Goal: Information Seeking & Learning: Learn about a topic

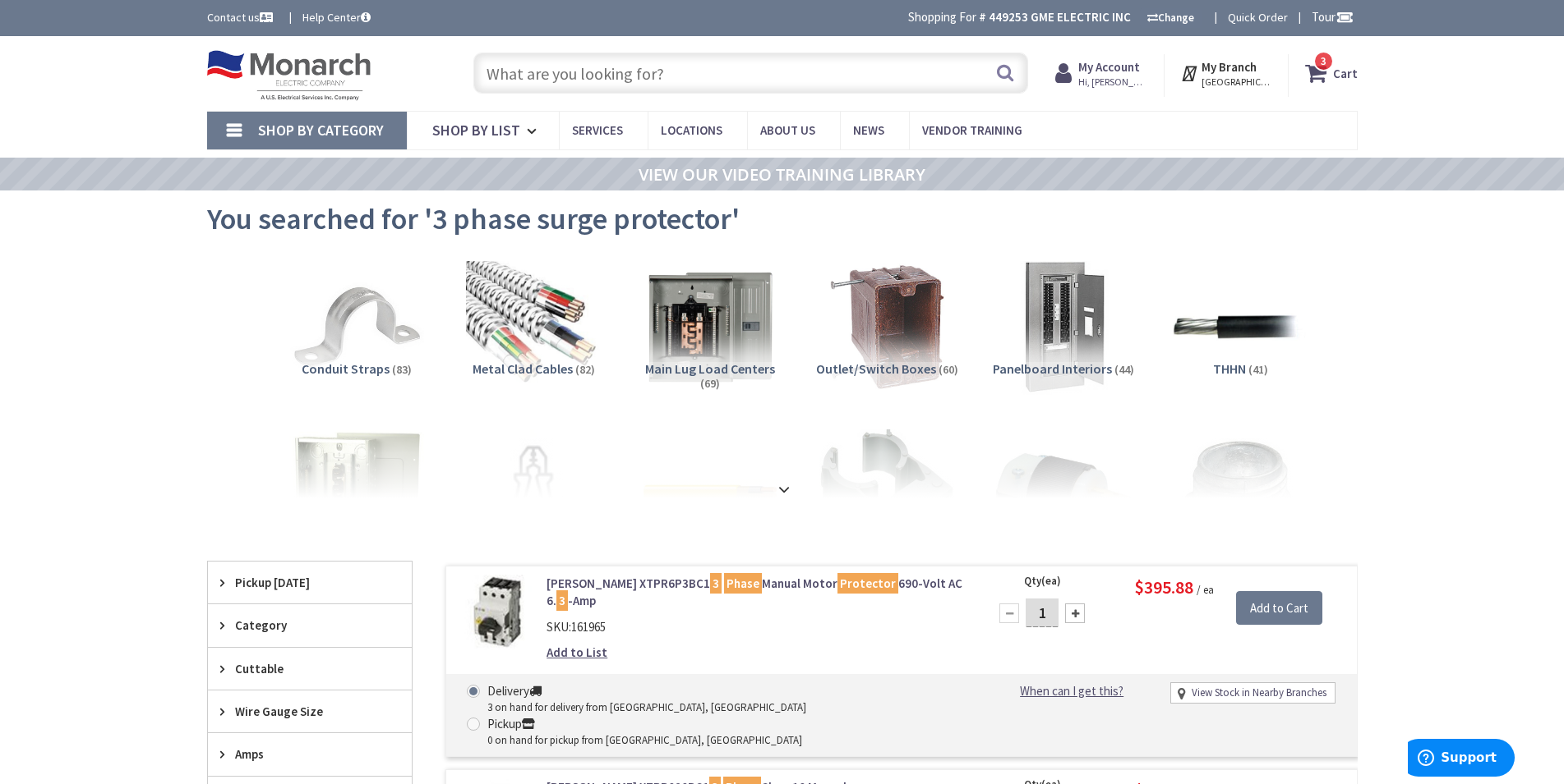
click at [692, 75] on input "text" at bounding box center [751, 73] width 554 height 41
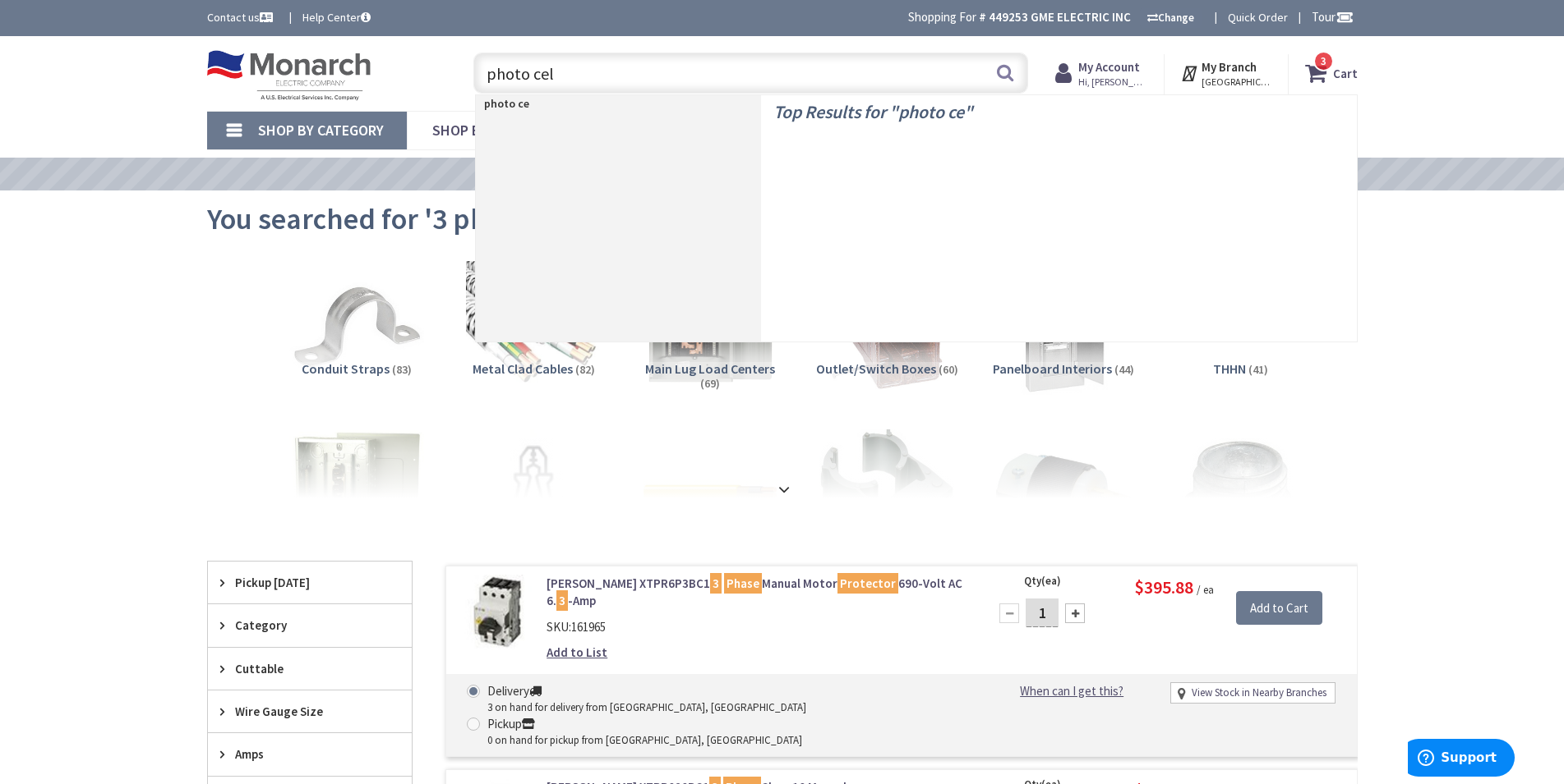
type input "photo cell"
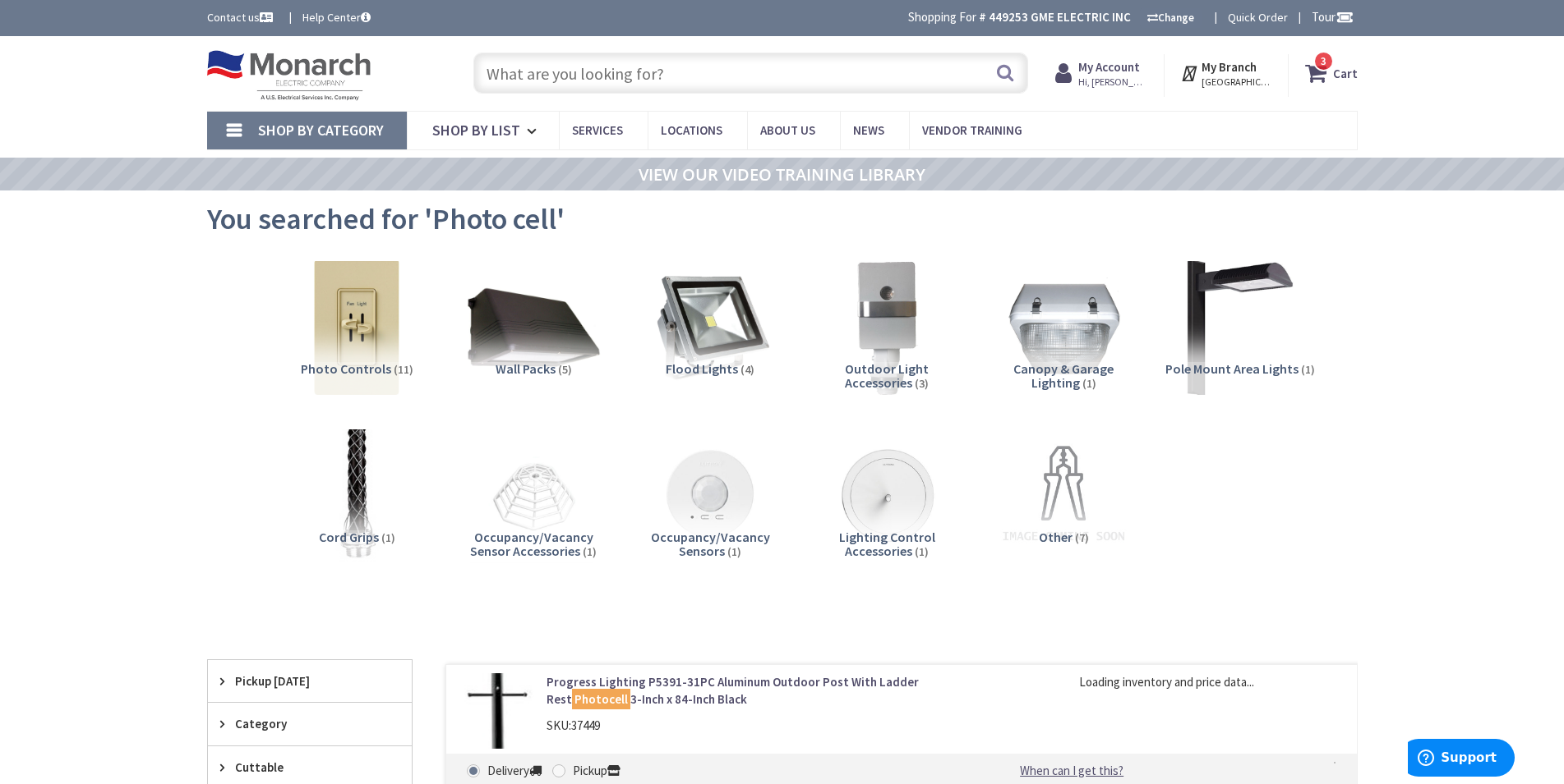
click at [875, 312] on img at bounding box center [886, 327] width 135 height 135
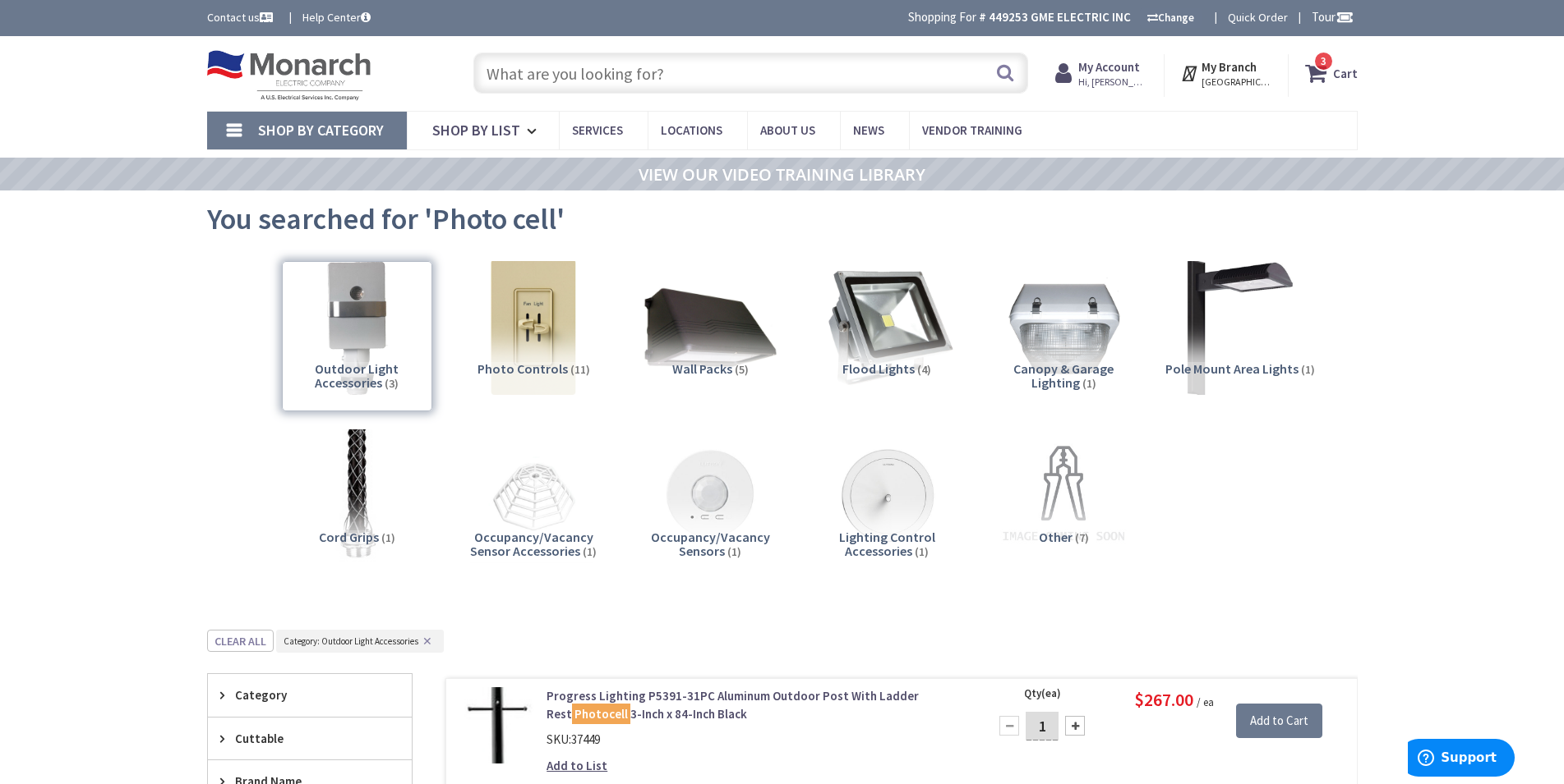
click at [877, 341] on img at bounding box center [886, 327] width 149 height 149
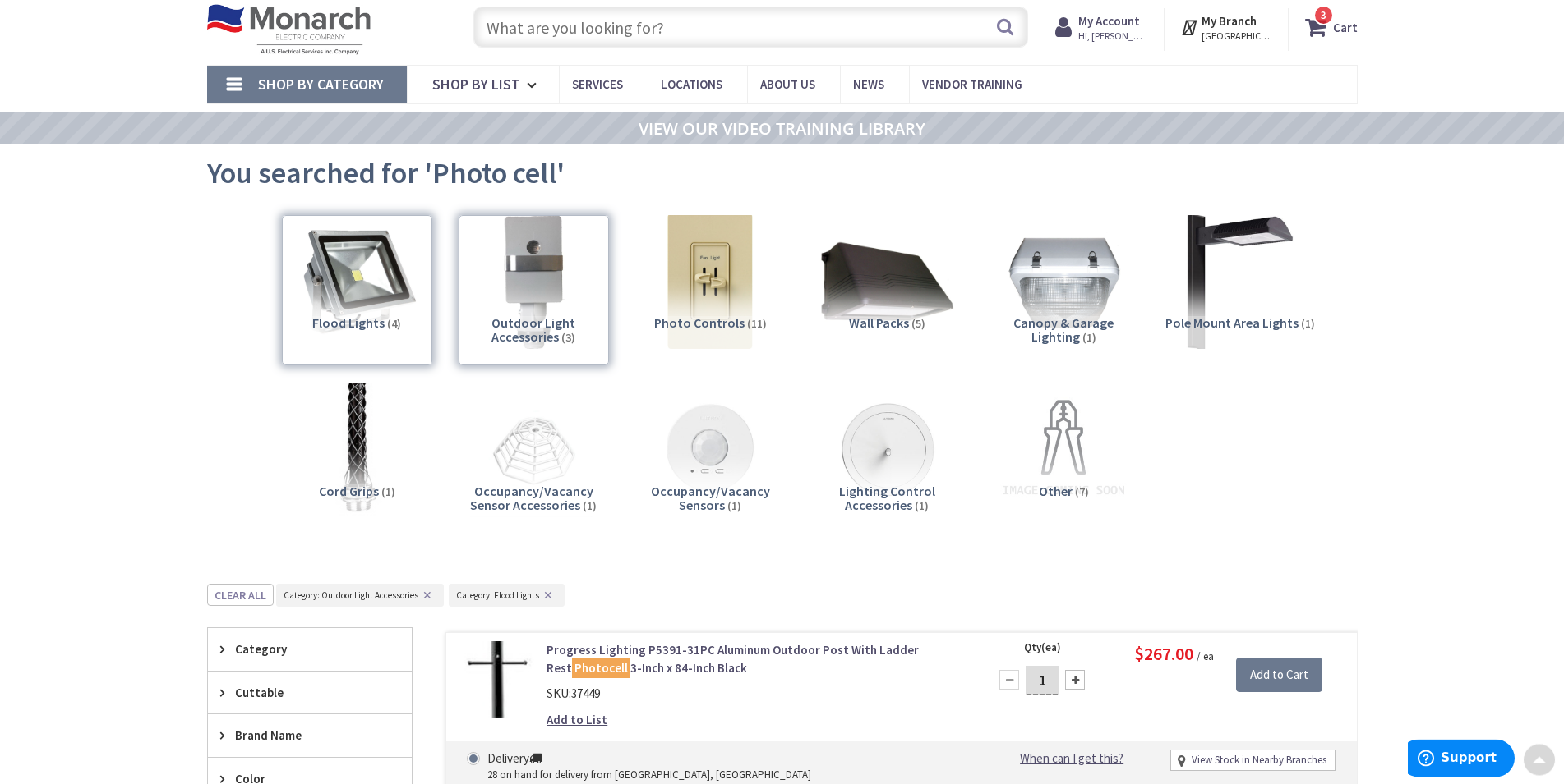
scroll to position [43, 0]
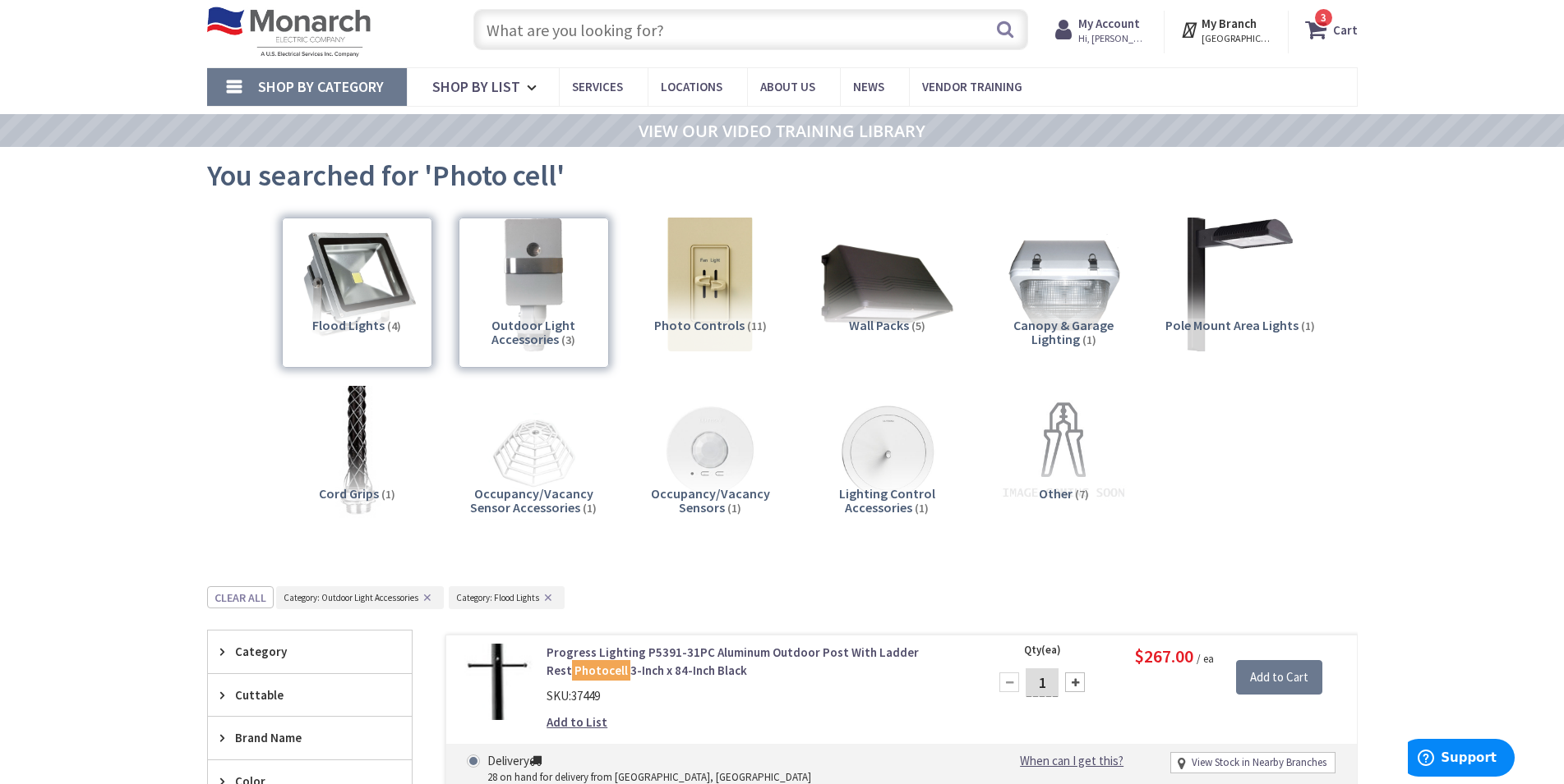
click at [568, 270] on div "Outdoor Light Accessories (3)" at bounding box center [533, 292] width 151 height 150
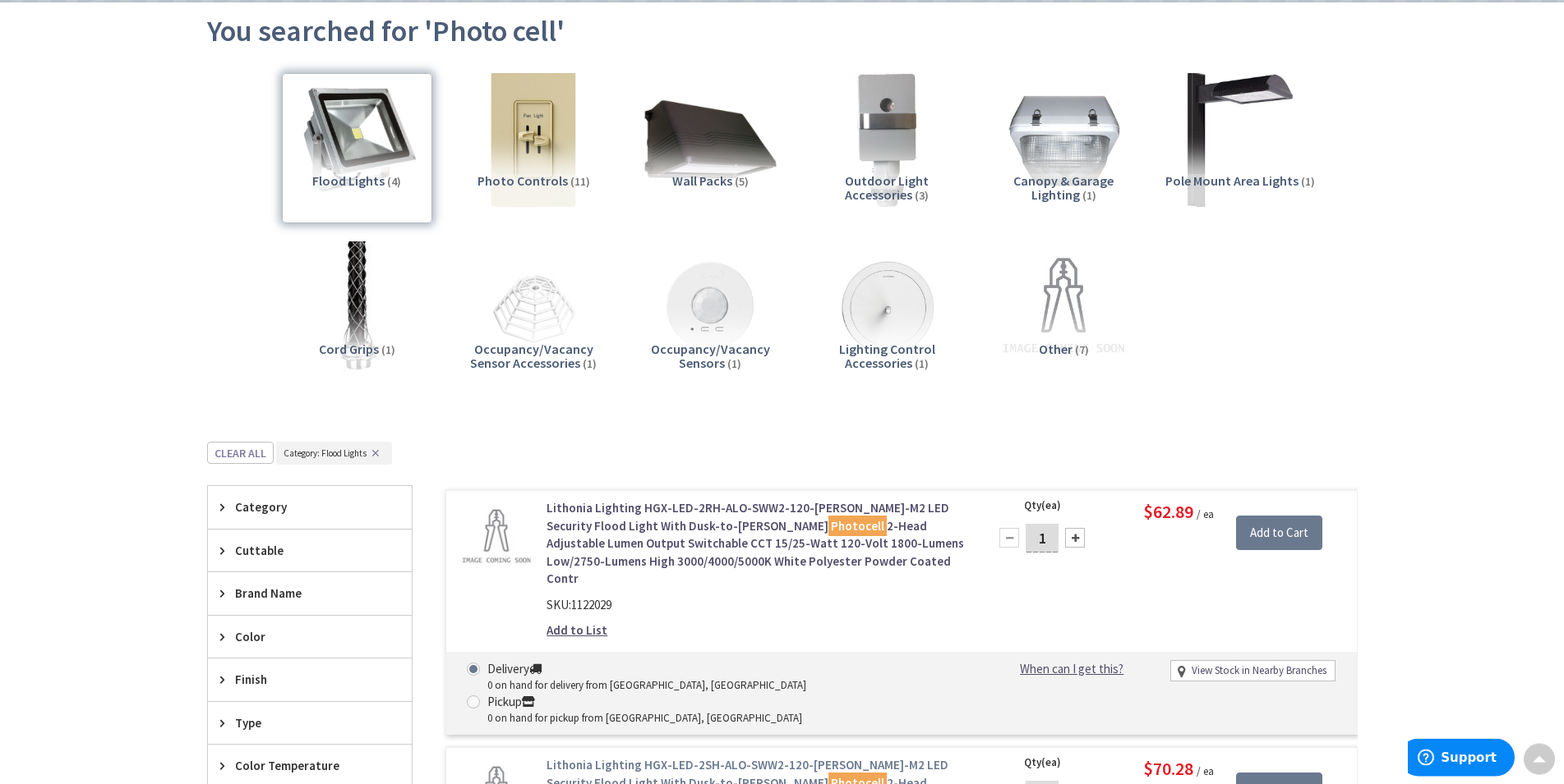
scroll to position [127, 0]
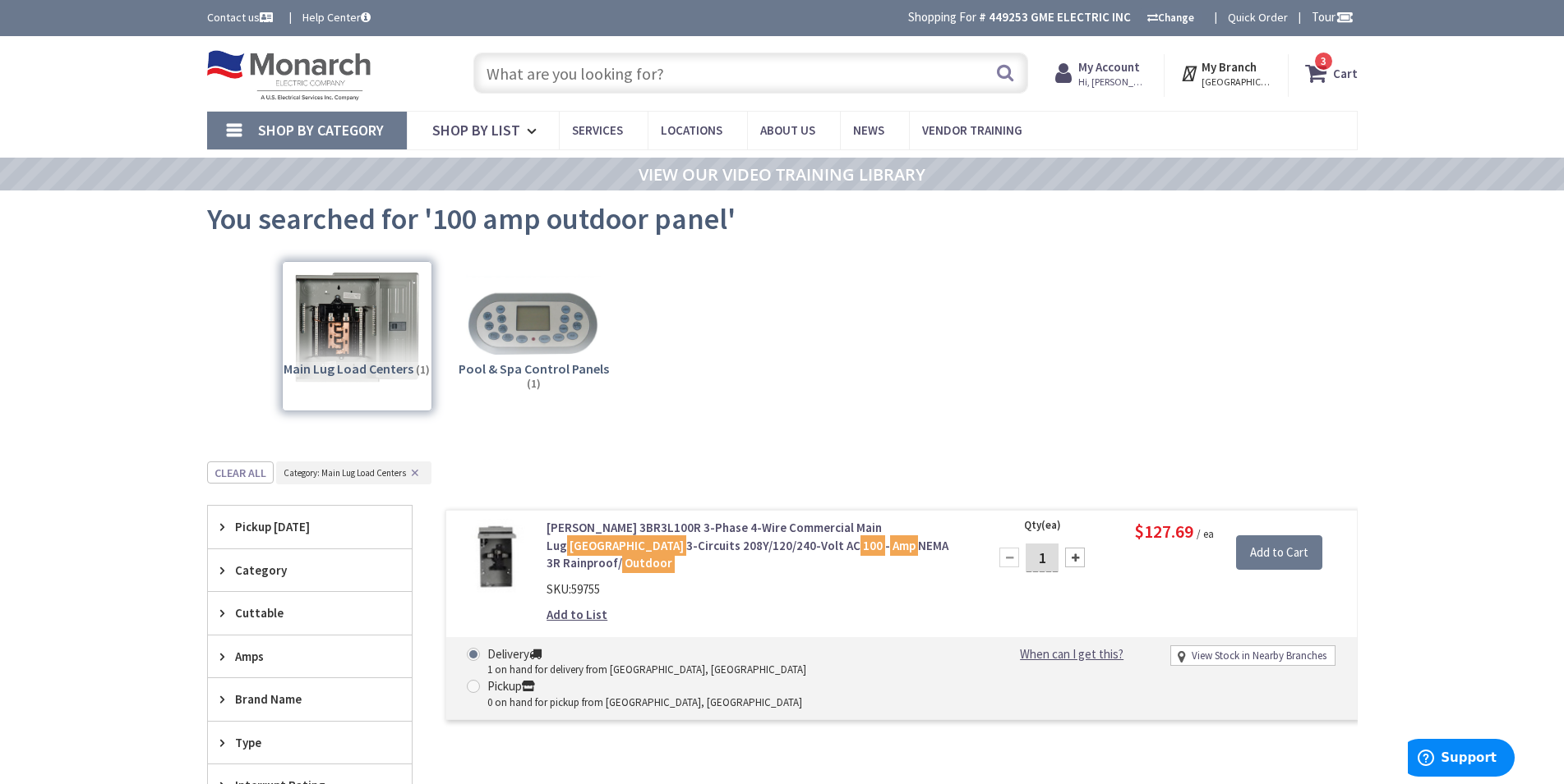
click at [745, 67] on input "text" at bounding box center [751, 73] width 554 height 41
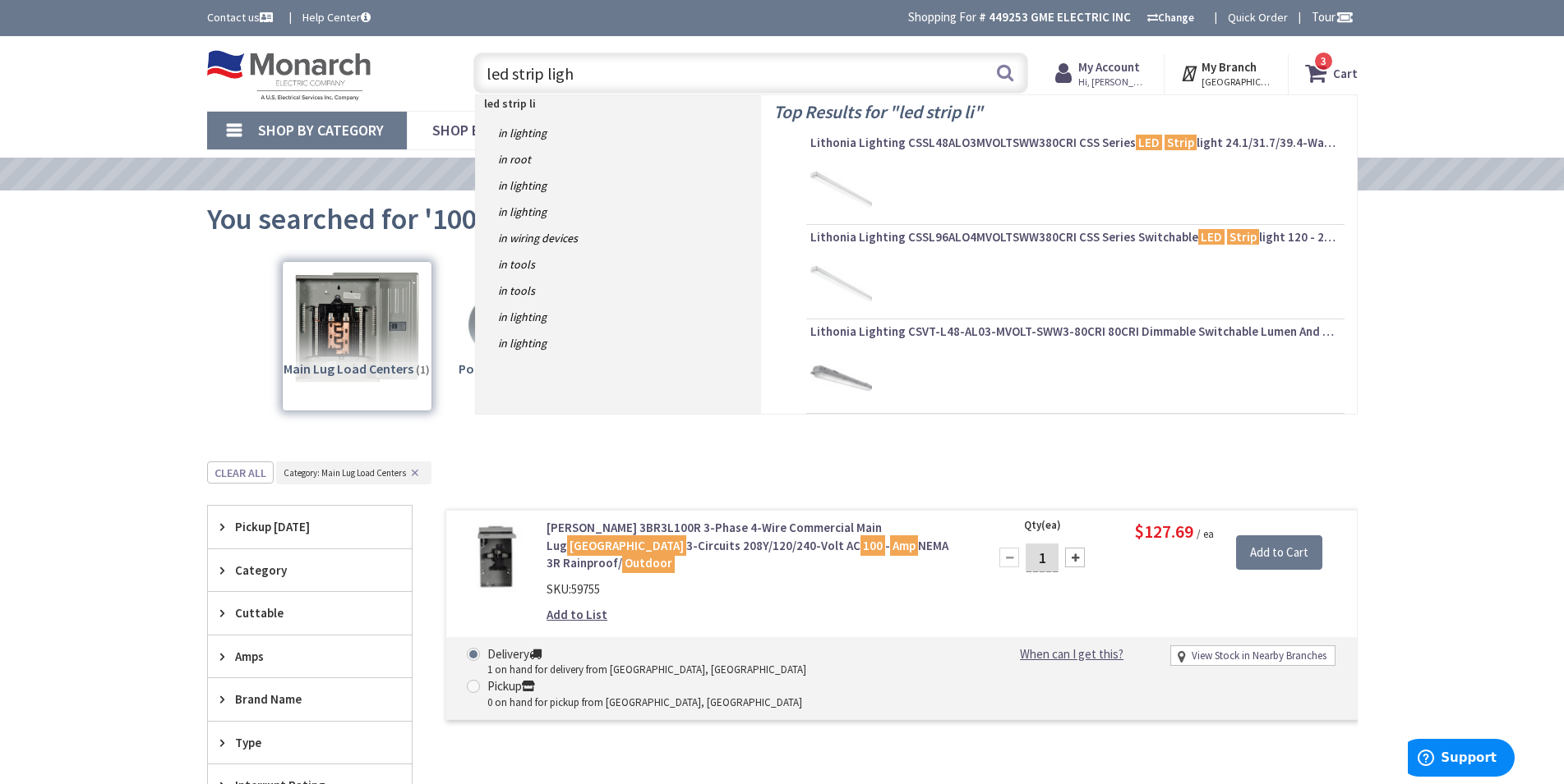
type input "led strip light"
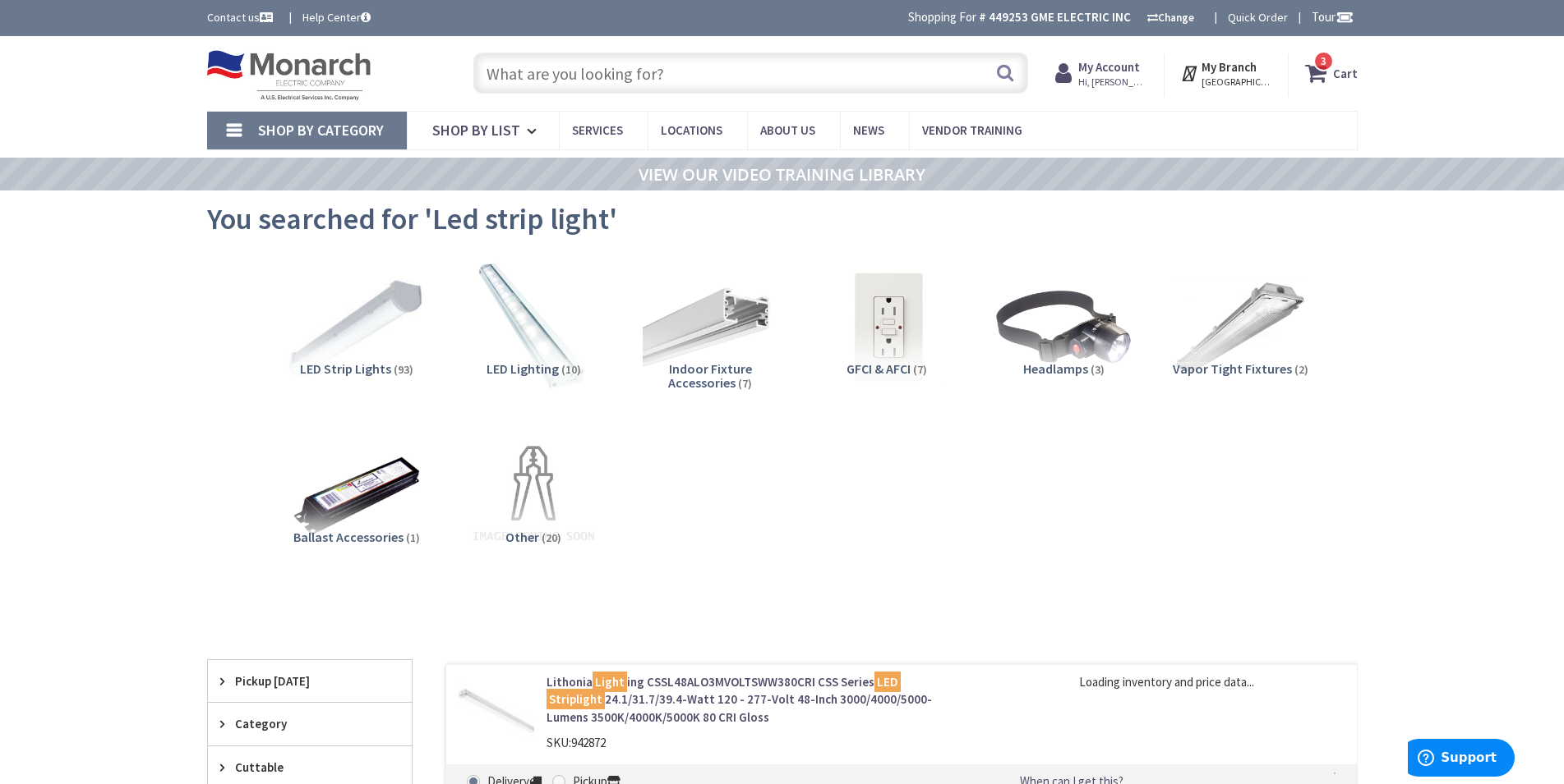
click at [405, 311] on img at bounding box center [356, 327] width 149 height 149
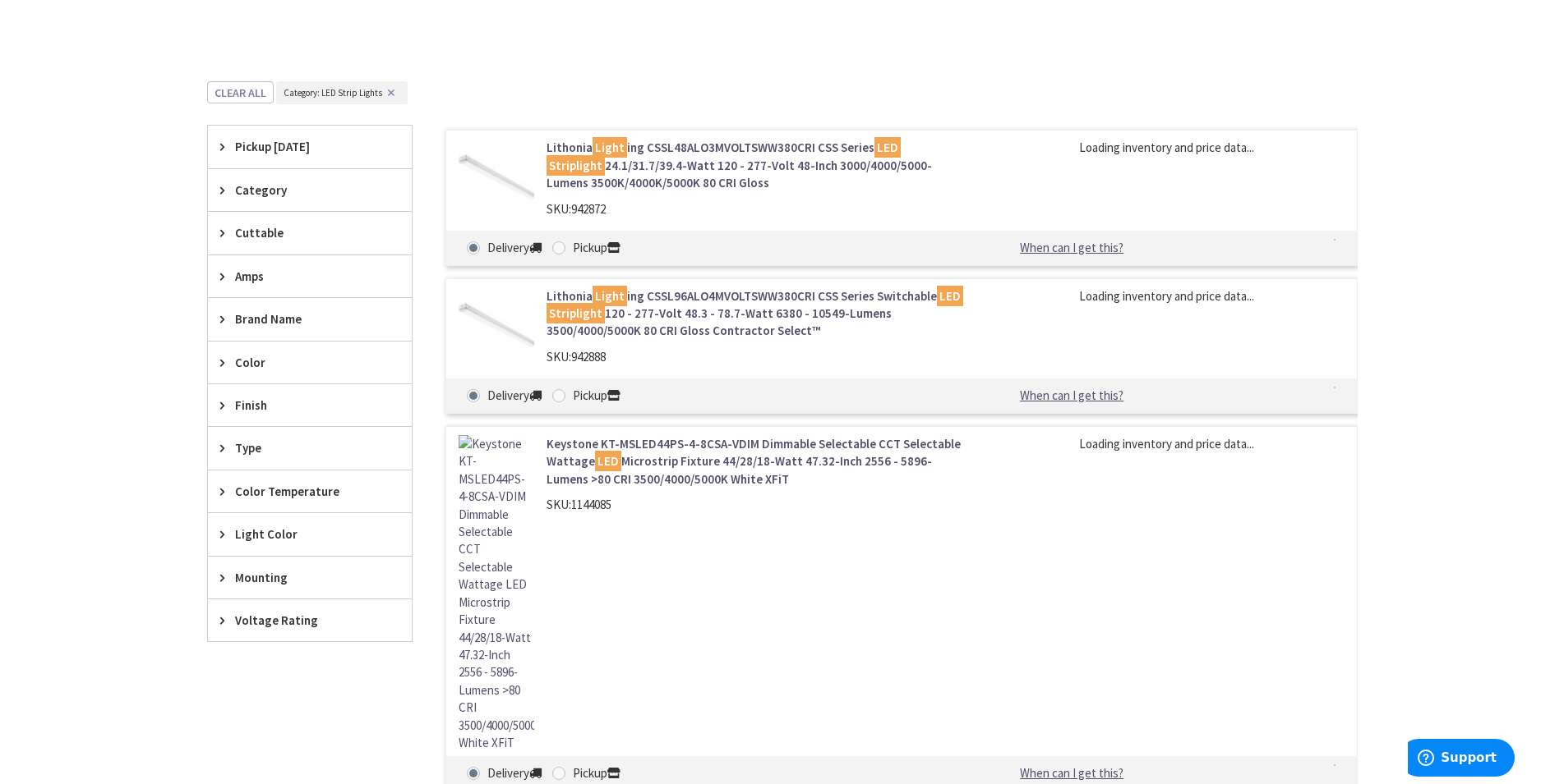
scroll to position [630, 0]
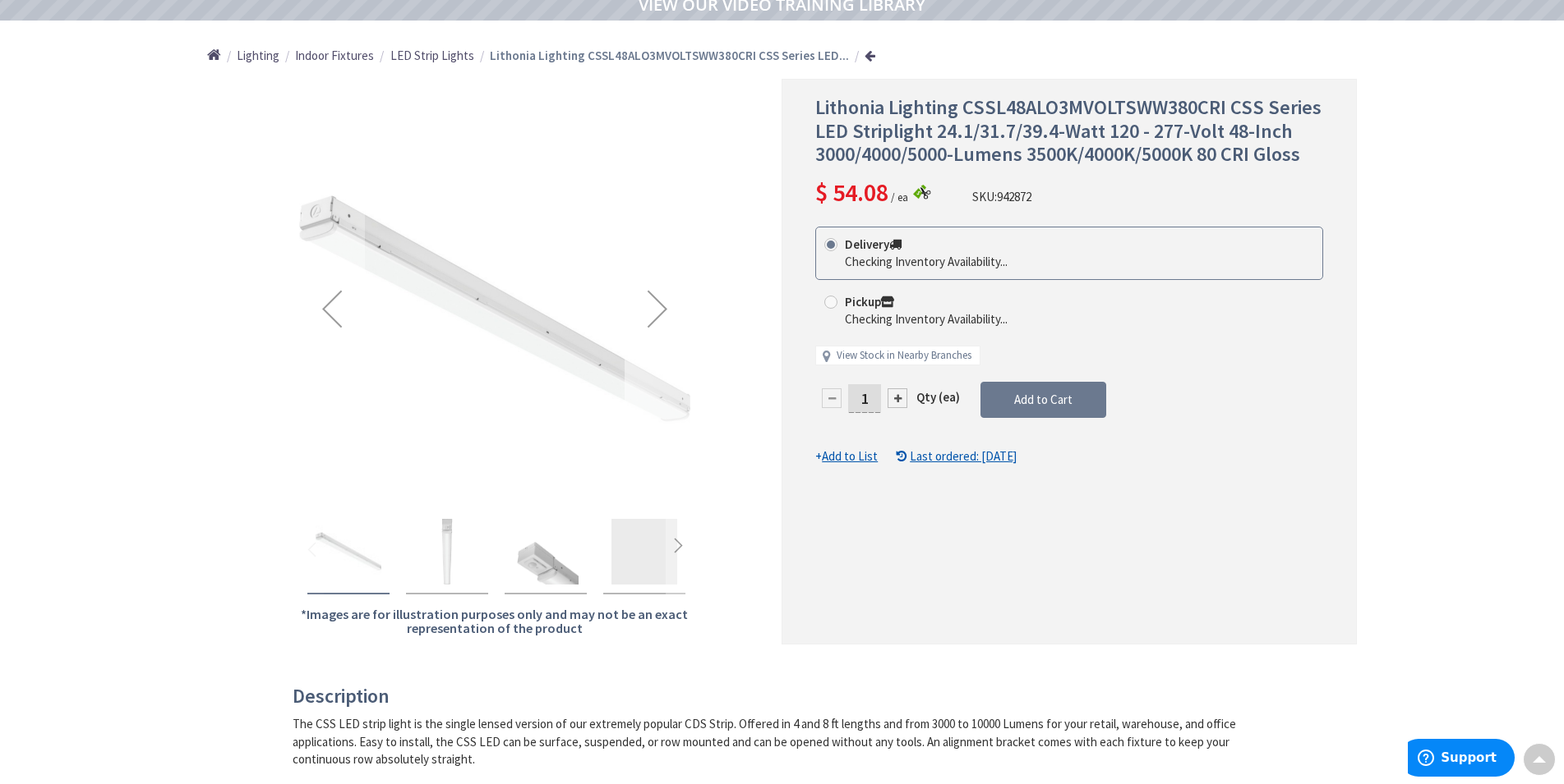
click at [654, 308] on div "Next" at bounding box center [657, 309] width 66 height 66
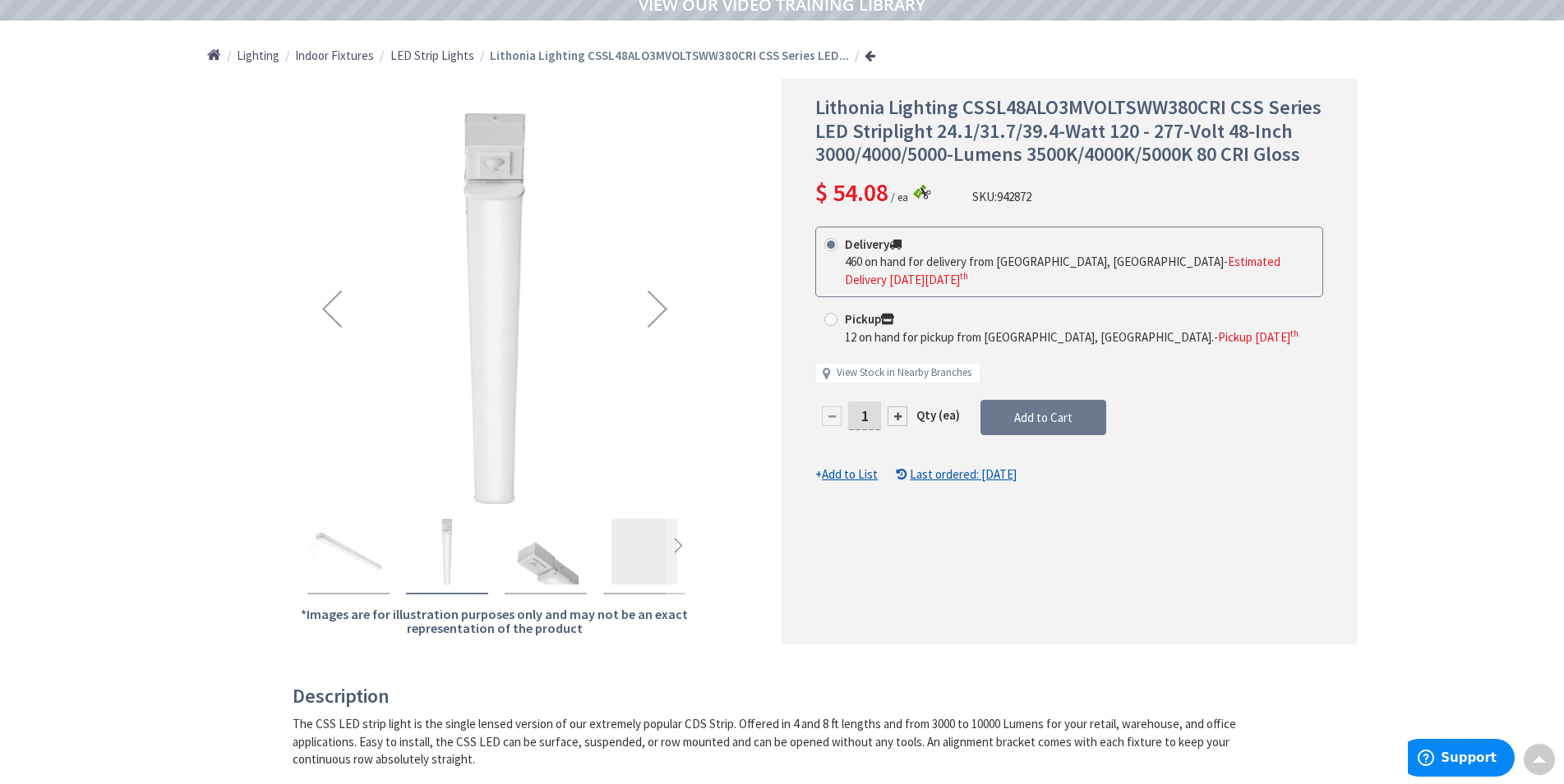
scroll to position [170, 0]
click at [654, 308] on div "Next" at bounding box center [657, 309] width 66 height 66
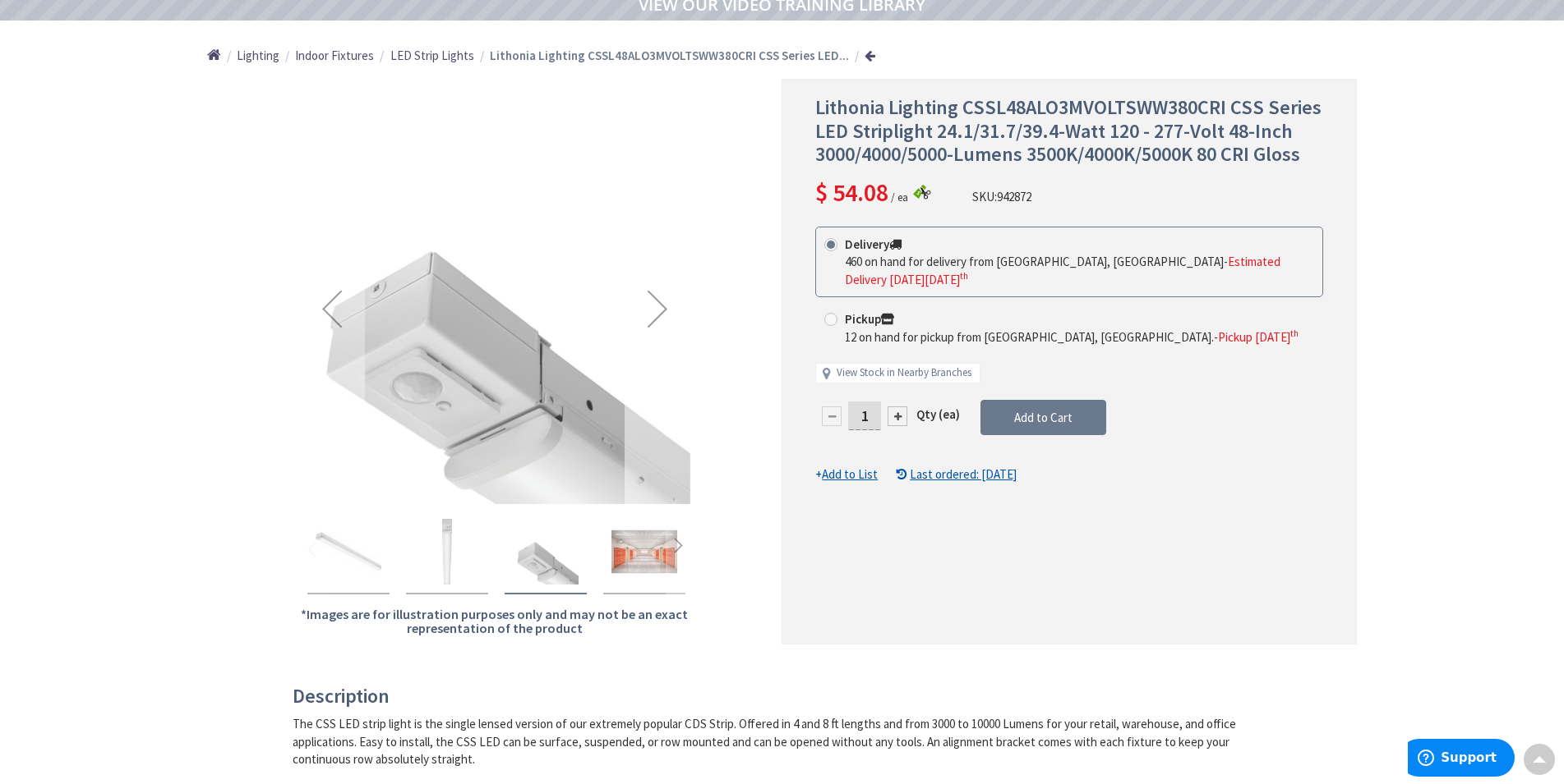
click at [654, 308] on div "Next" at bounding box center [657, 309] width 66 height 66
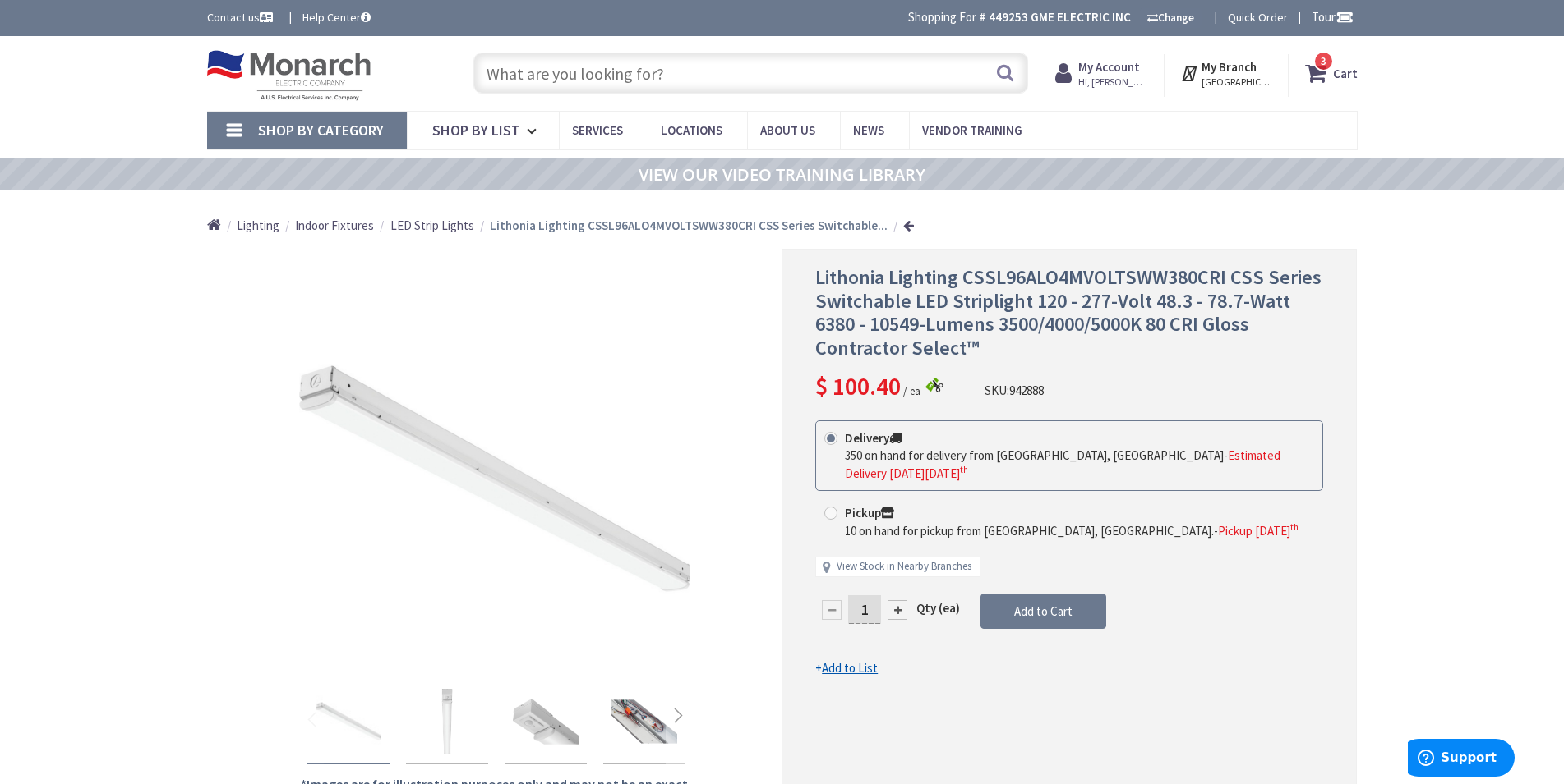
click at [836, 77] on input "text" at bounding box center [751, 73] width 554 height 41
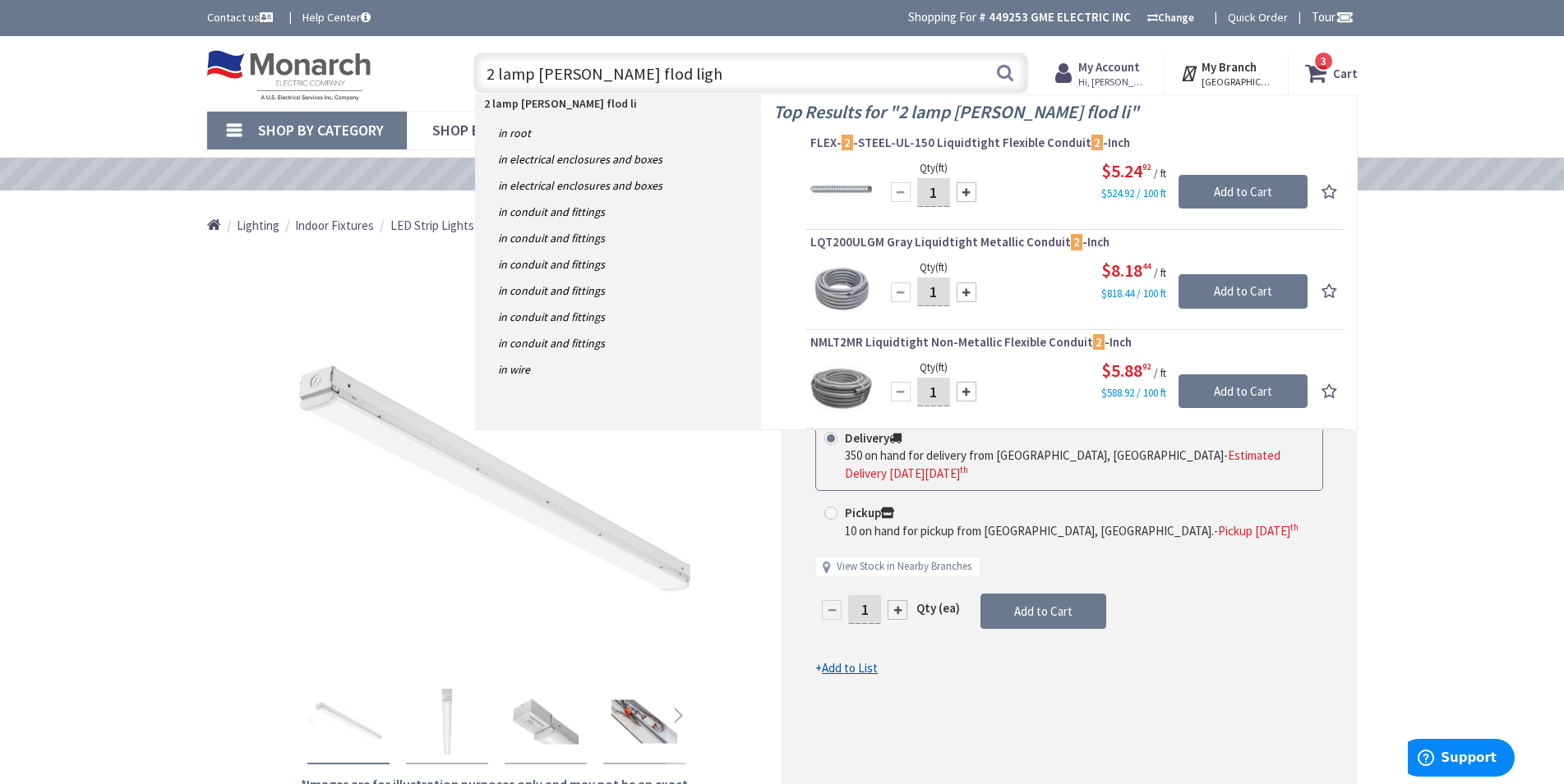
type input "2 lamp raab flod light"
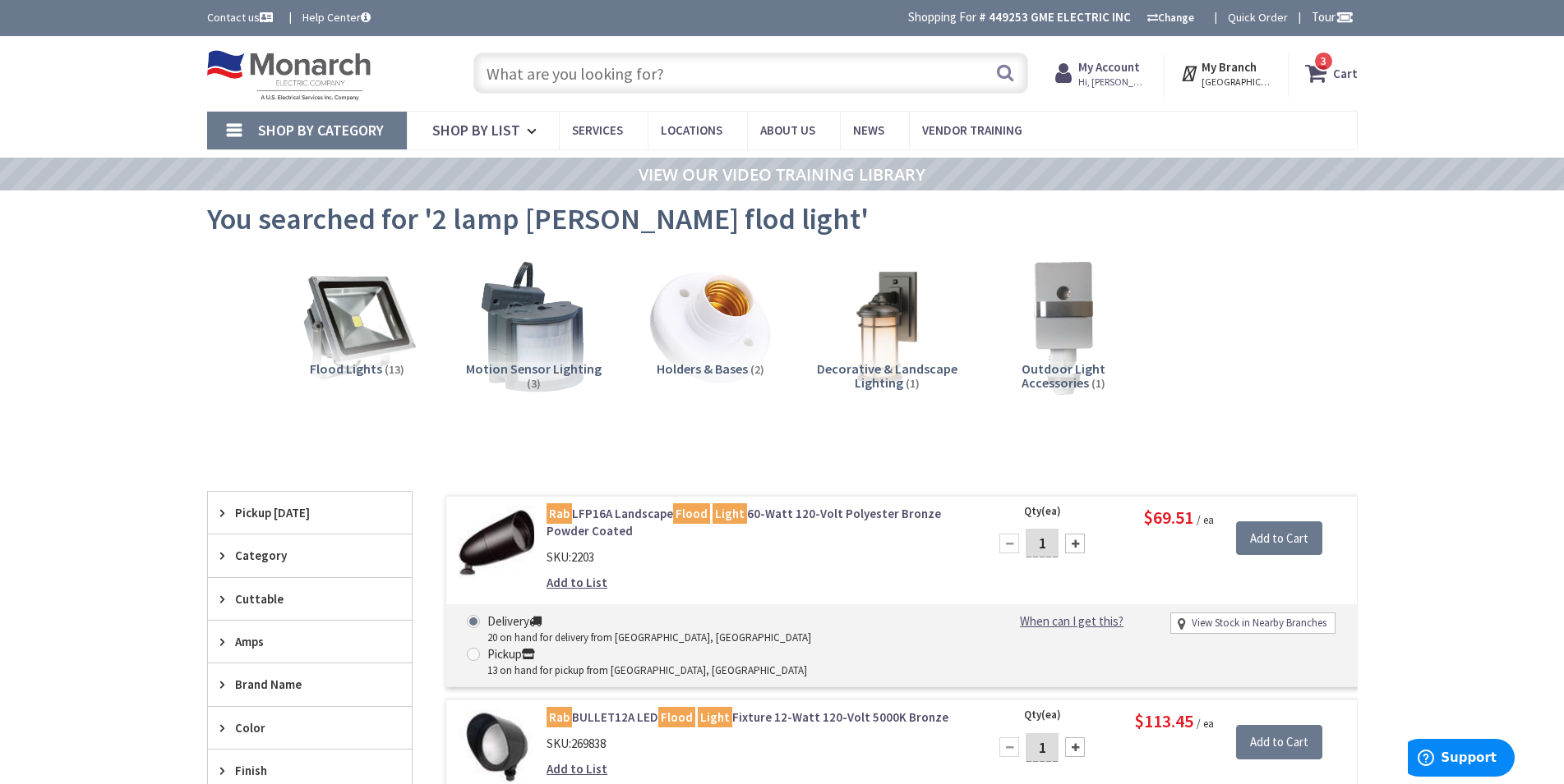
click at [753, 62] on input "text" at bounding box center [751, 73] width 554 height 41
paste input "RAB Lighting Leslie SMS Bullet Flood 2X13W"
type input "RAB Lighting Leslie SMS Bullet Flood 2X13W"
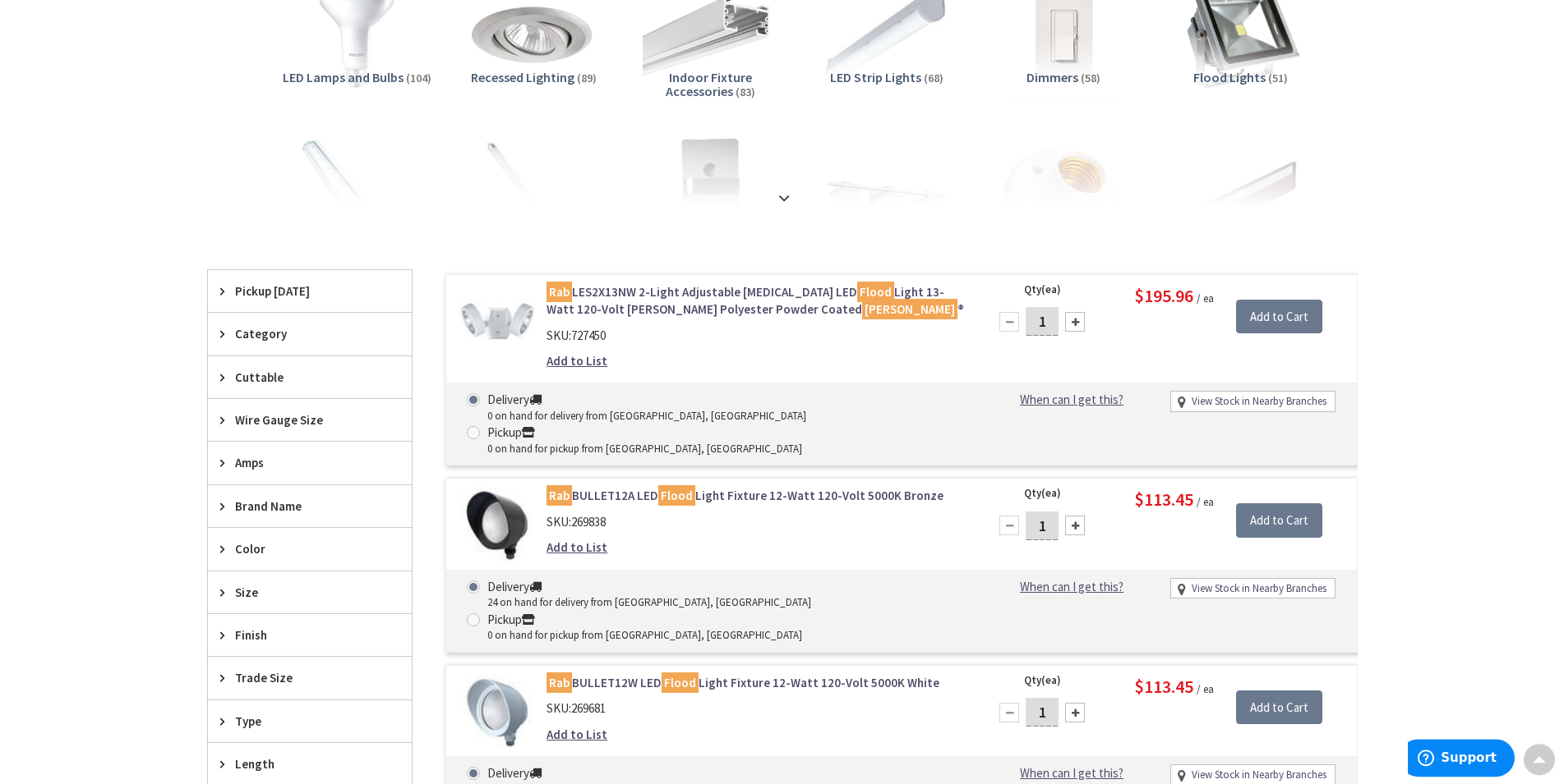
scroll to position [86, 0]
